Goal: Task Accomplishment & Management: Manage account settings

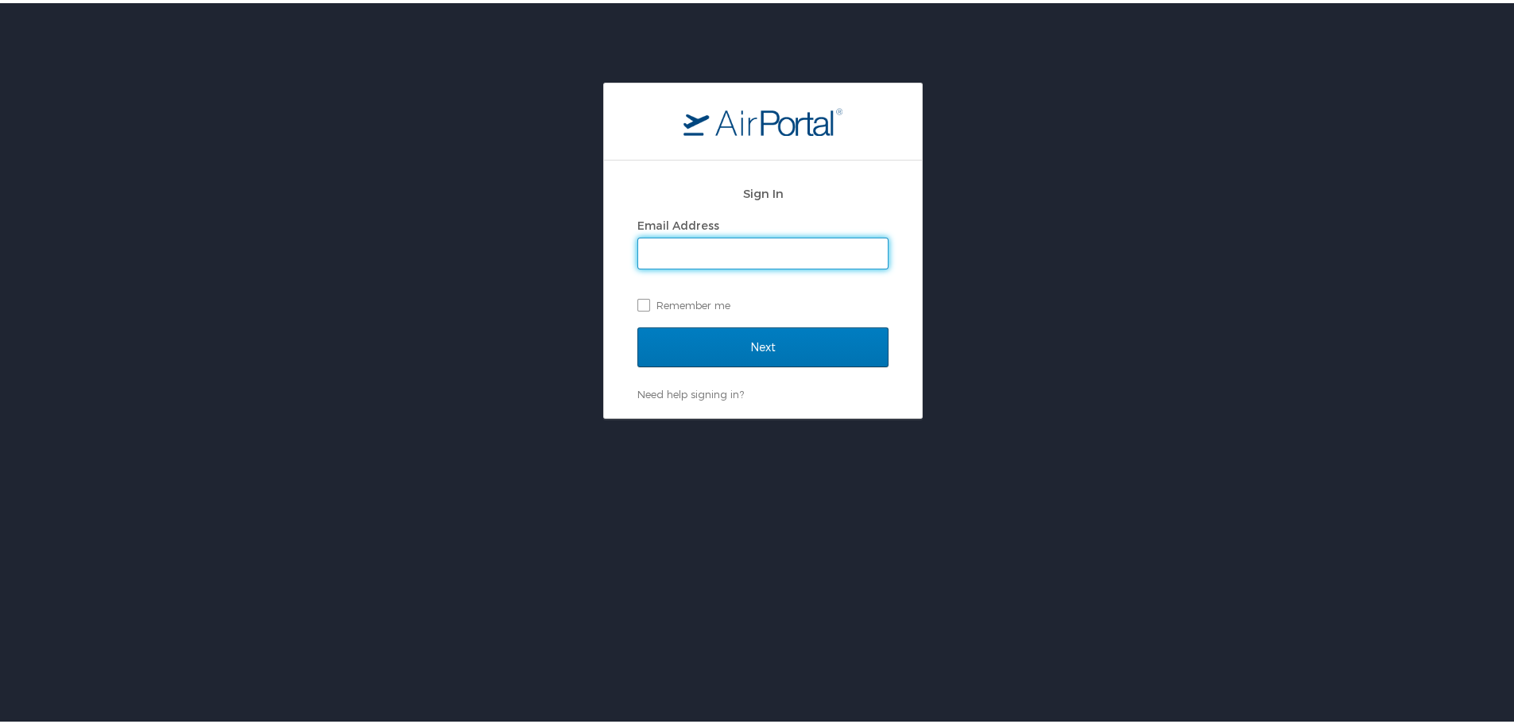
click at [696, 242] on input "Email Address" at bounding box center [762, 250] width 249 height 30
type input "[PERSON_NAME][EMAIL_ADDRESS][PERSON_NAME][DOMAIN_NAME]"
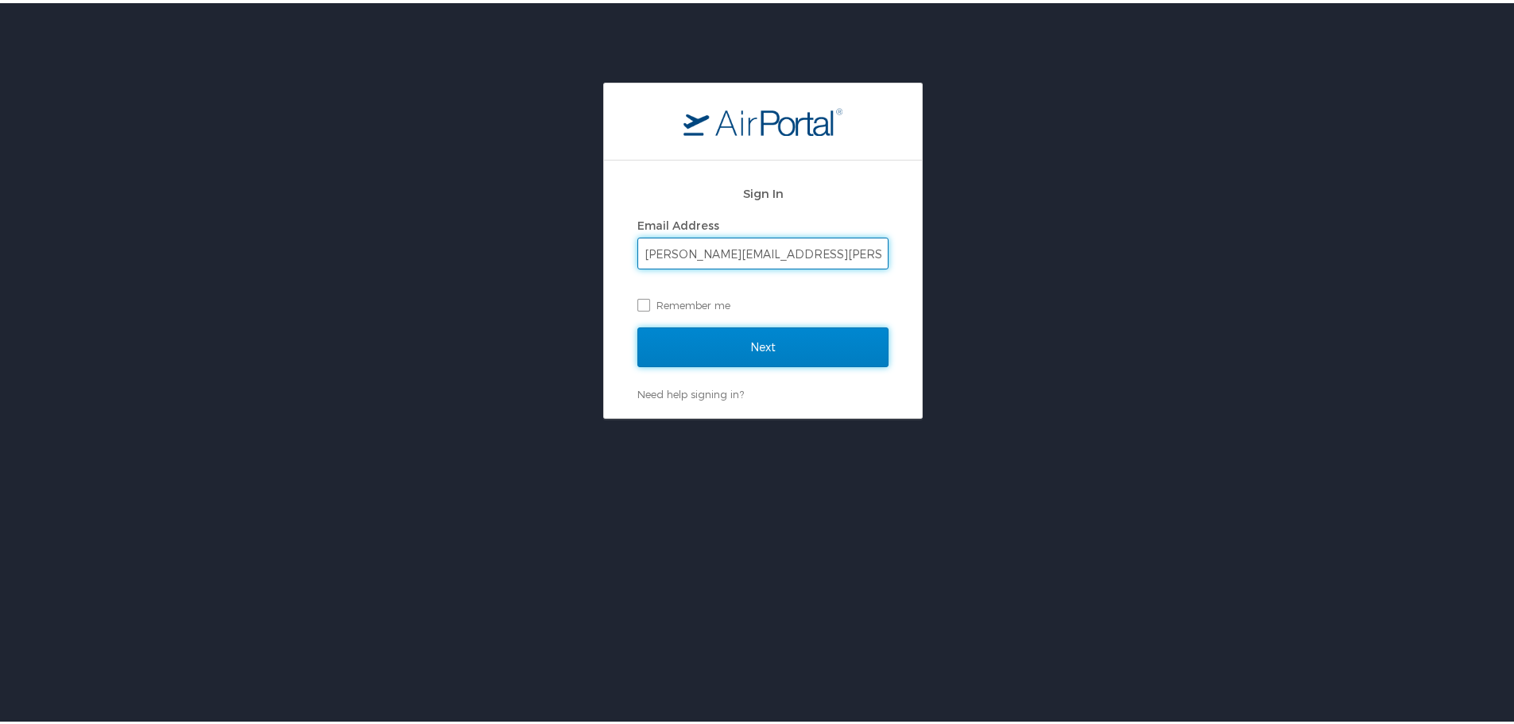
click at [736, 353] on input "Next" at bounding box center [762, 344] width 251 height 40
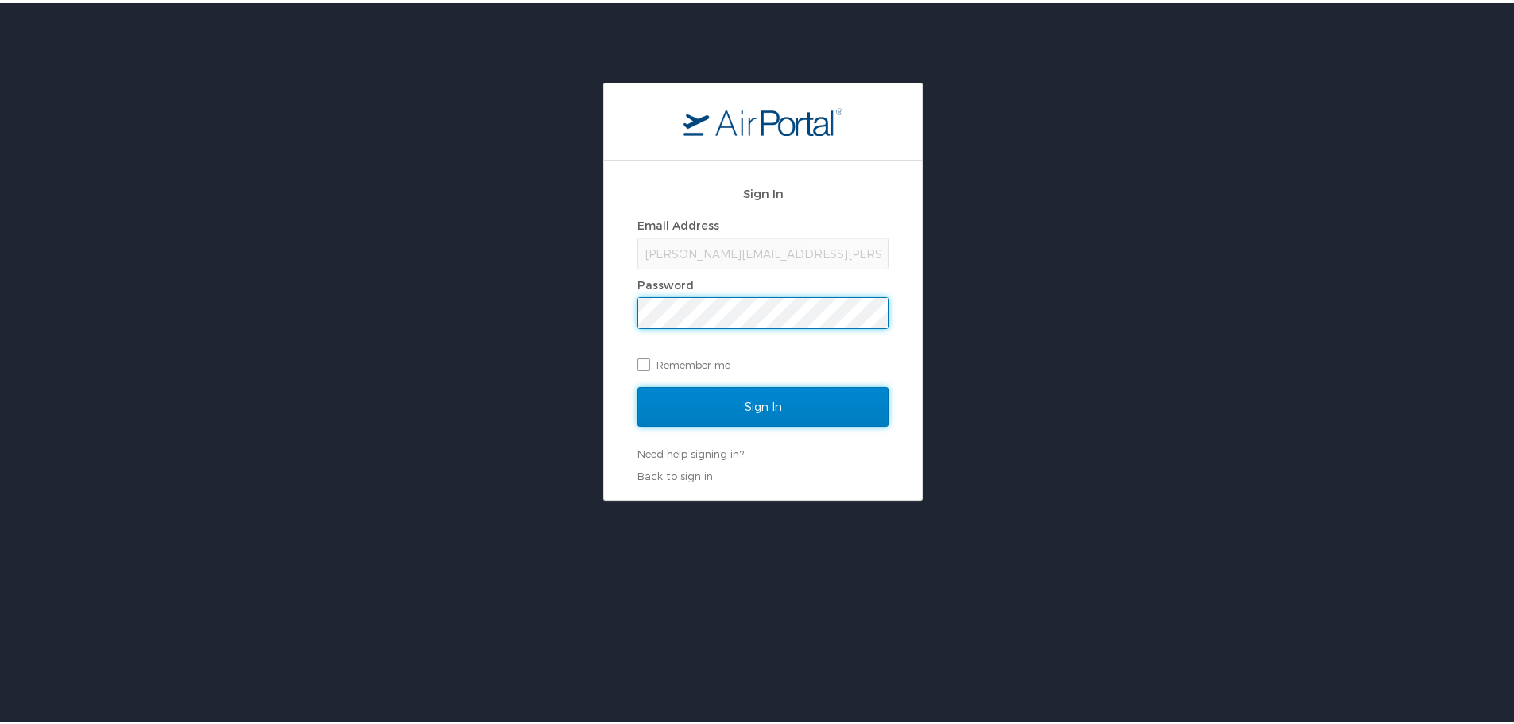
click at [672, 396] on input "Sign In" at bounding box center [762, 404] width 251 height 40
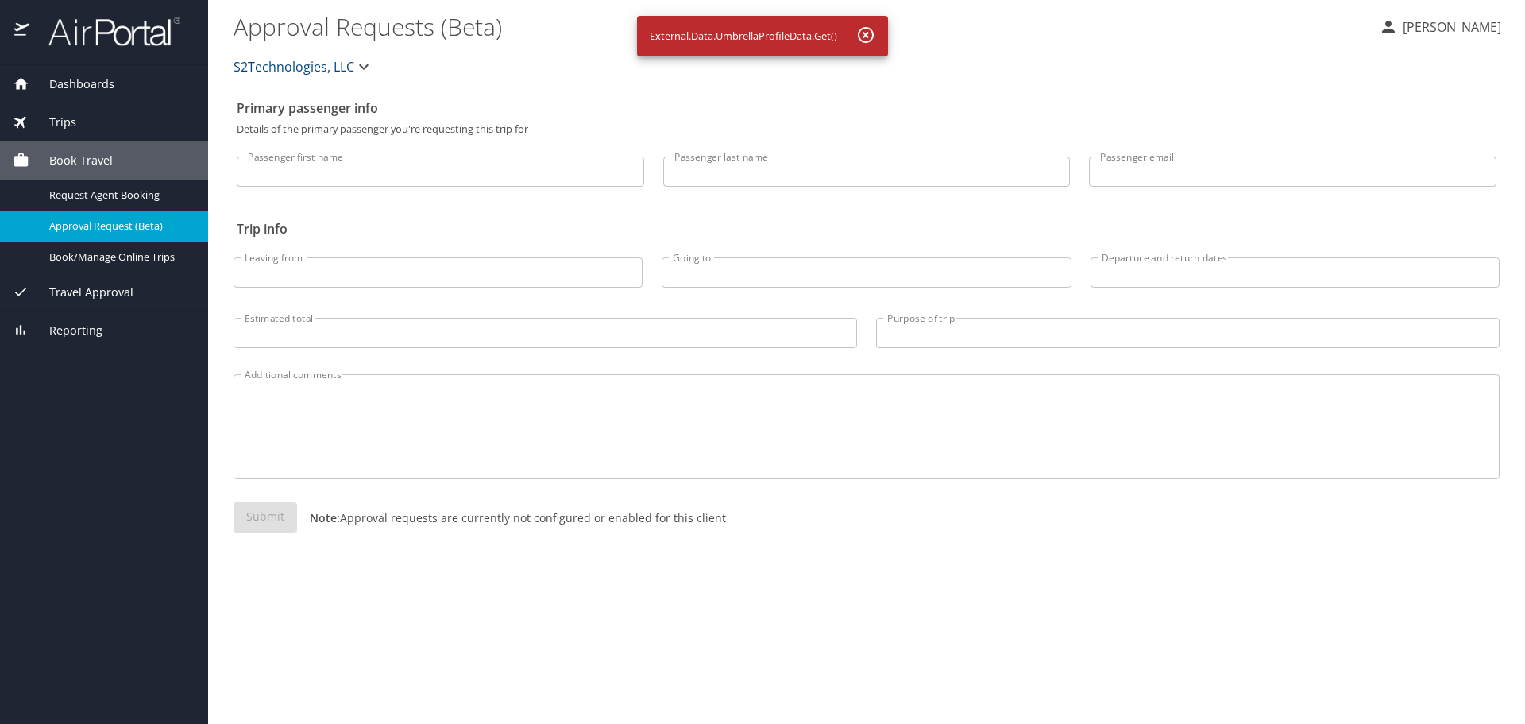
click at [1439, 29] on p "Shawn Mikula" at bounding box center [1449, 26] width 103 height 19
click at [1438, 118] on li "View travel profile" at bounding box center [1435, 119] width 162 height 29
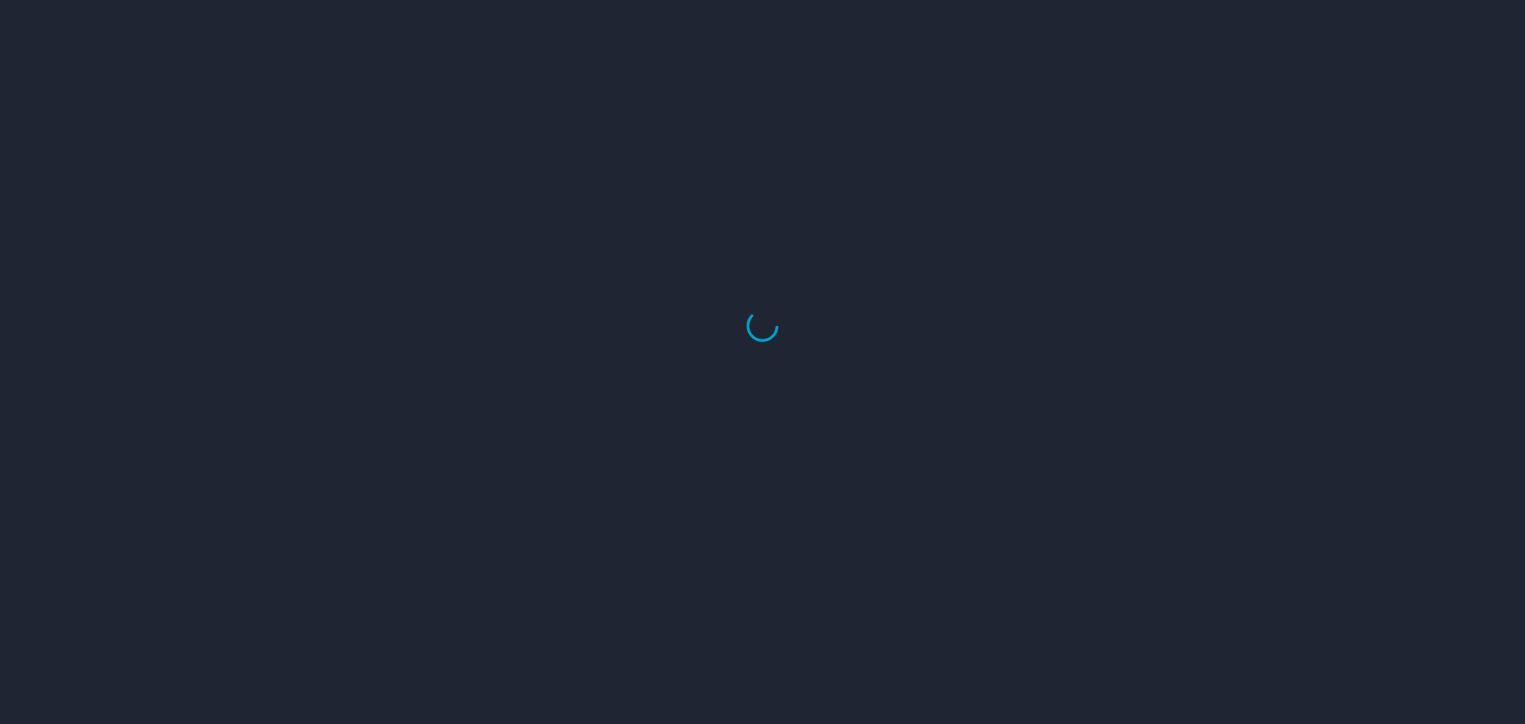
select select "US"
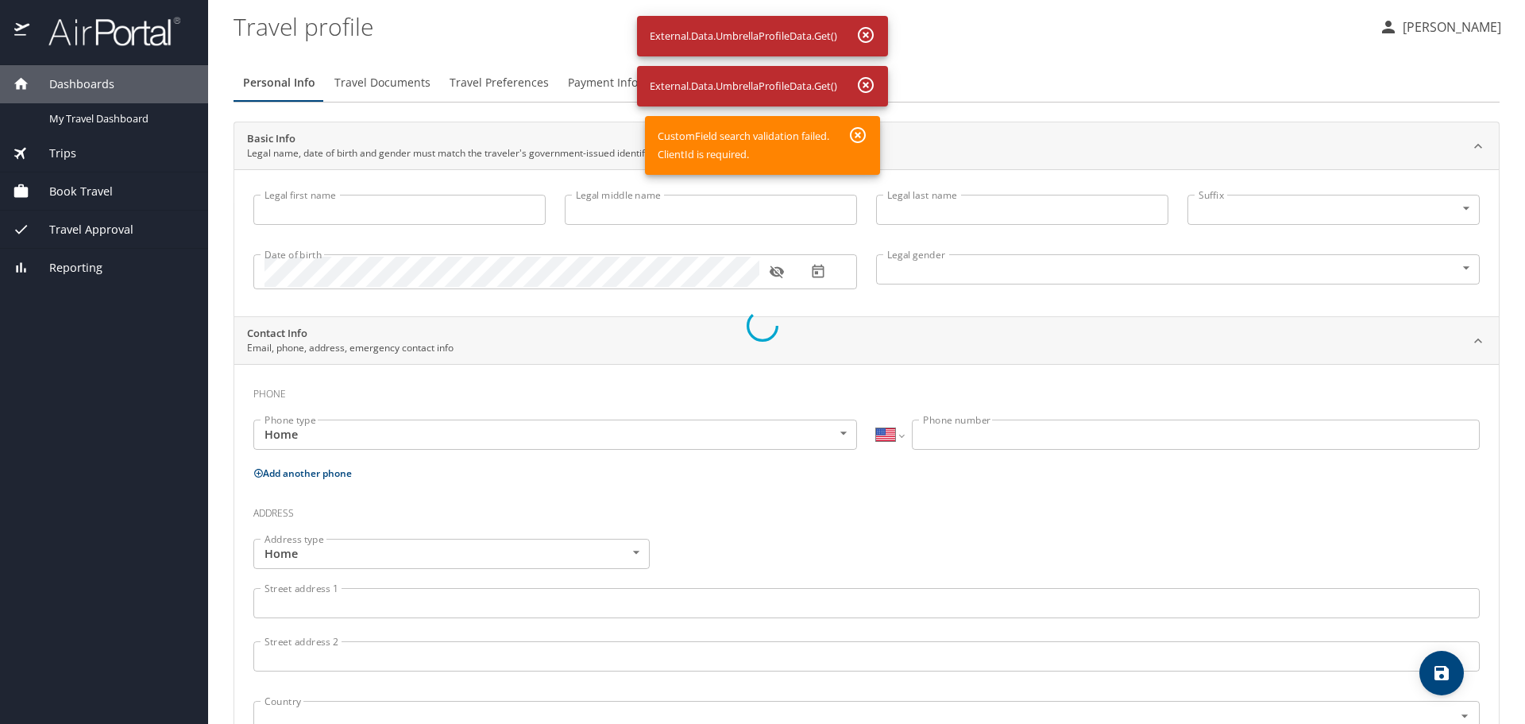
click at [866, 33] on div at bounding box center [762, 326] width 1525 height 796
click at [872, 87] on div at bounding box center [762, 326] width 1525 height 796
click at [855, 138] on div at bounding box center [762, 326] width 1525 height 796
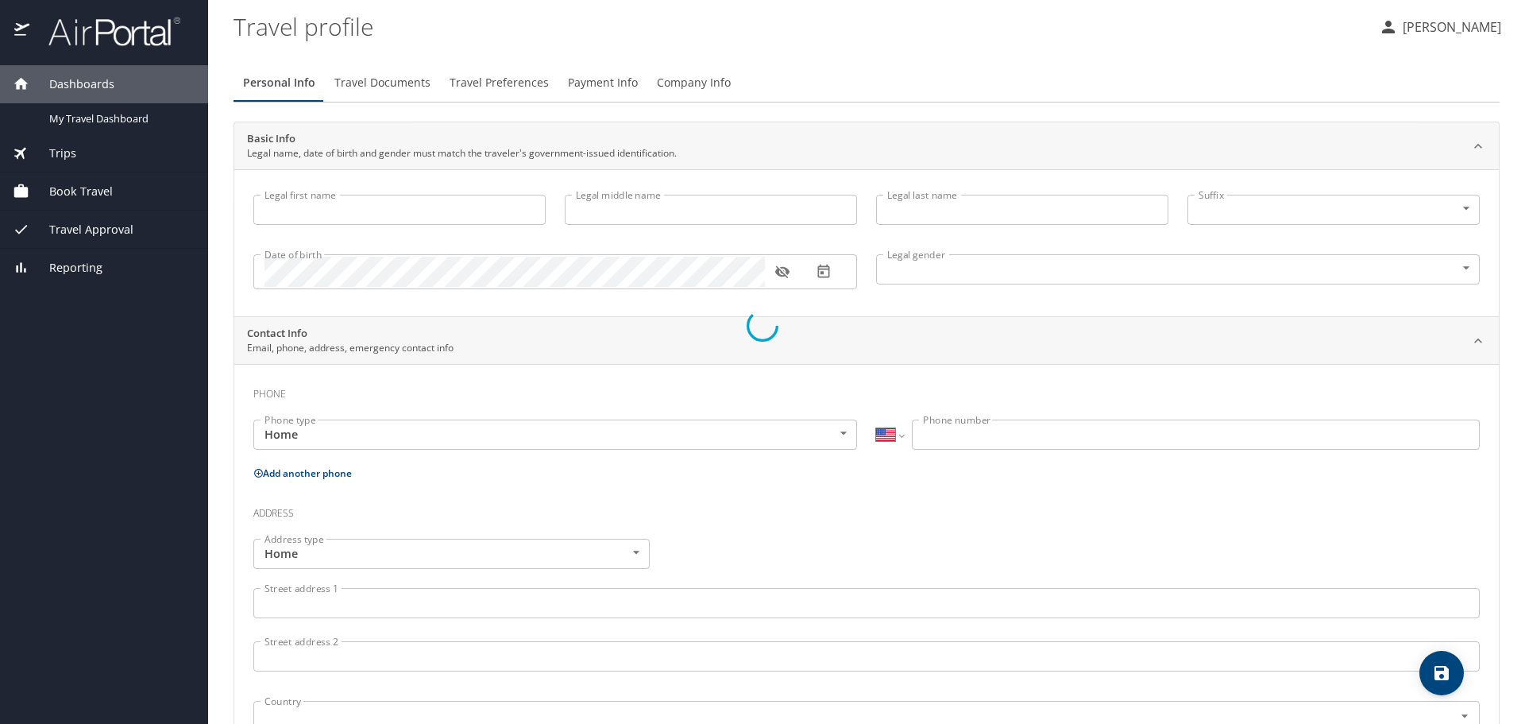
select select "US"
